Goal: Find specific page/section: Find specific page/section

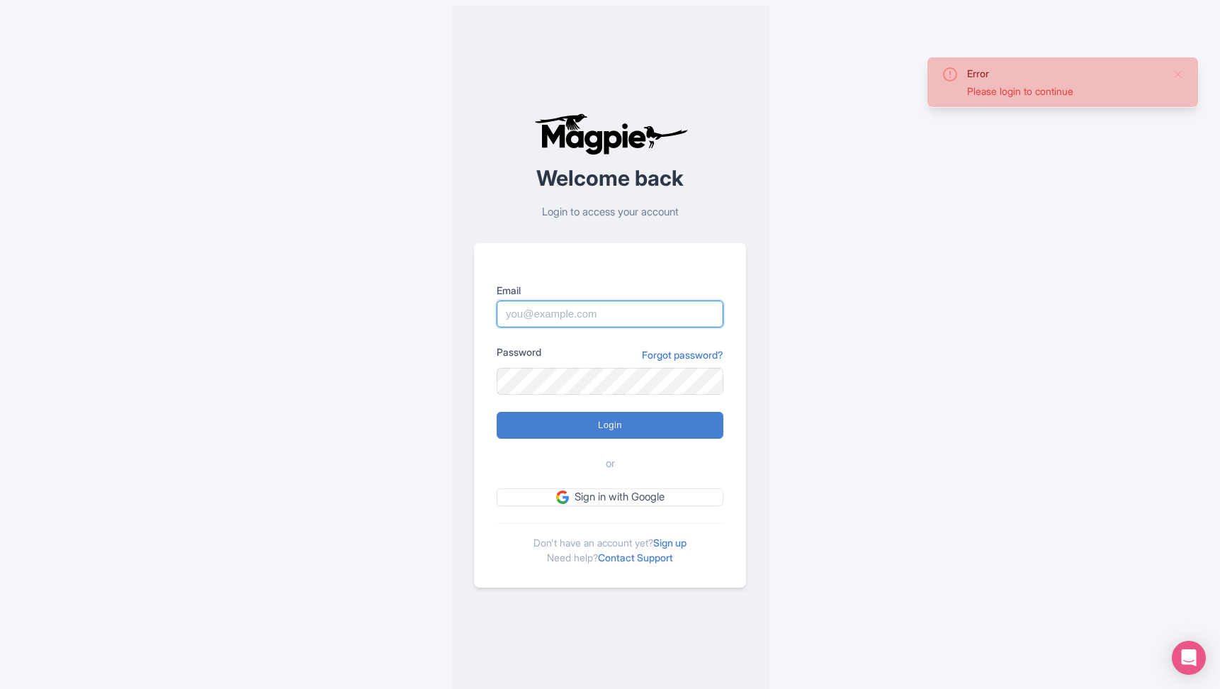
type input "[PERSON_NAME][EMAIL_ADDRESS][DOMAIN_NAME]"
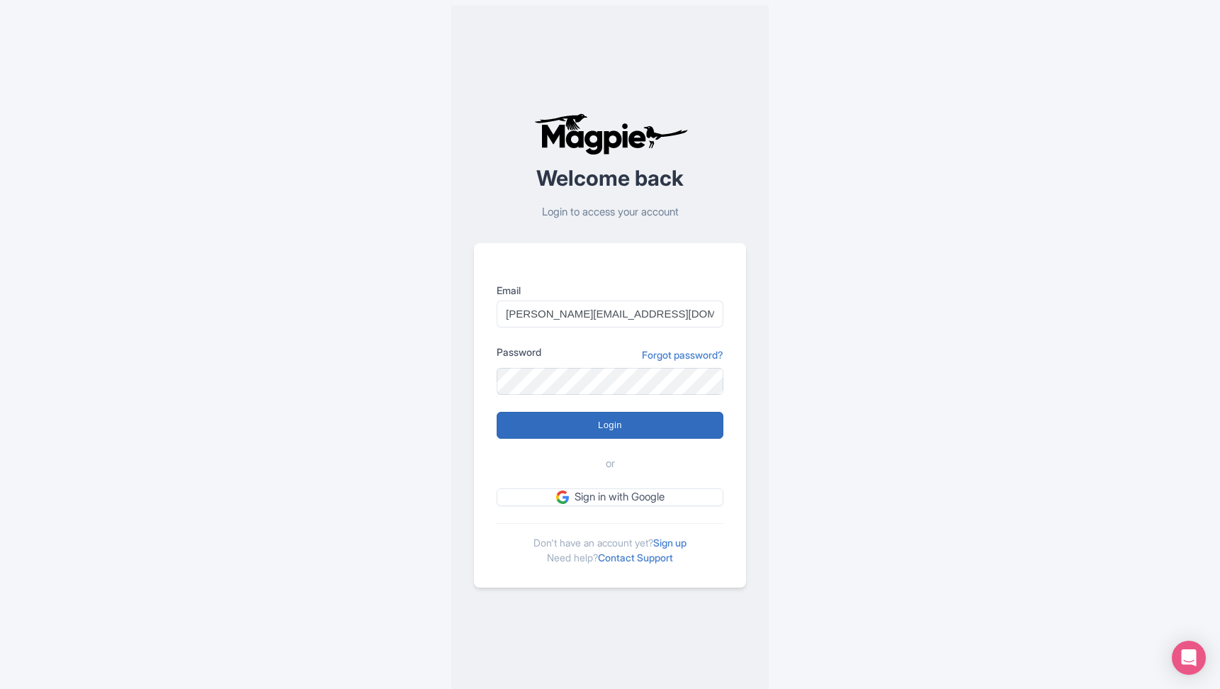
click at [671, 422] on input "Login" at bounding box center [610, 425] width 227 height 27
type input "Logging in..."
click at [893, 364] on div "Error Please login to continue Welcome back Login to access your account Email …" at bounding box center [610, 350] width 907 height 700
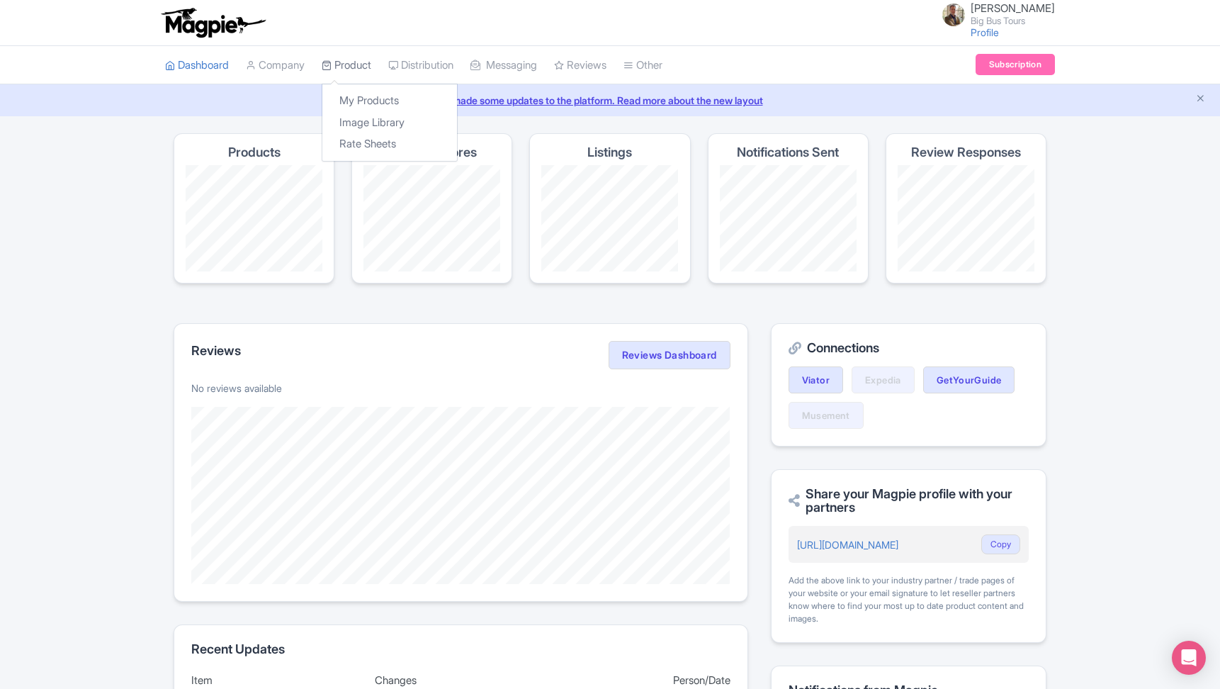
click at [348, 67] on link "Product" at bounding box center [347, 65] width 50 height 39
click at [378, 102] on link "My Products" at bounding box center [389, 101] width 135 height 22
click at [378, 101] on link "My Products" at bounding box center [389, 101] width 135 height 22
